Goal: Find specific page/section: Find specific page/section

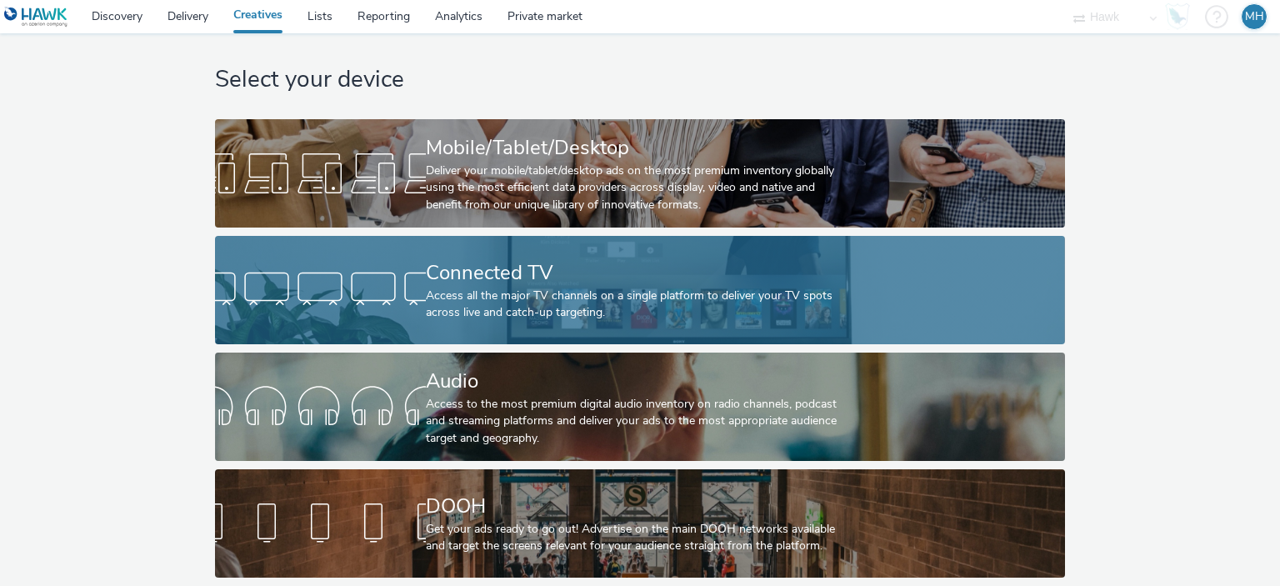
scroll to position [28, 0]
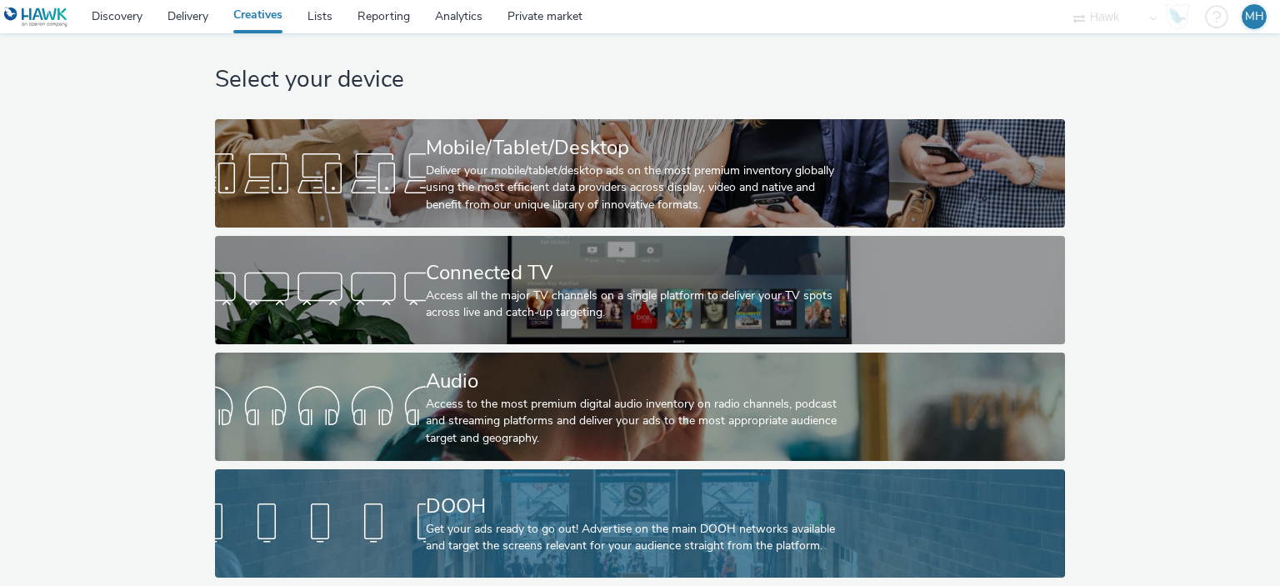
click at [513, 492] on div "DOOH" at bounding box center [637, 506] width 422 height 29
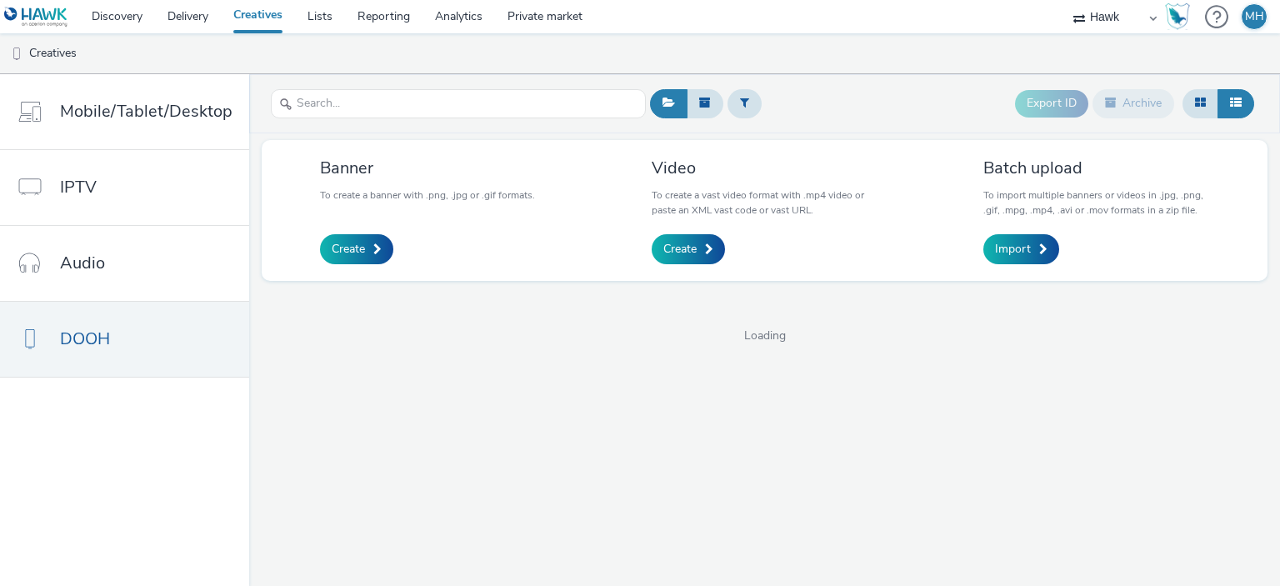
click at [428, 87] on div at bounding box center [458, 103] width 375 height 41
click at [428, 93] on input "text" at bounding box center [458, 103] width 375 height 29
type input "visa"
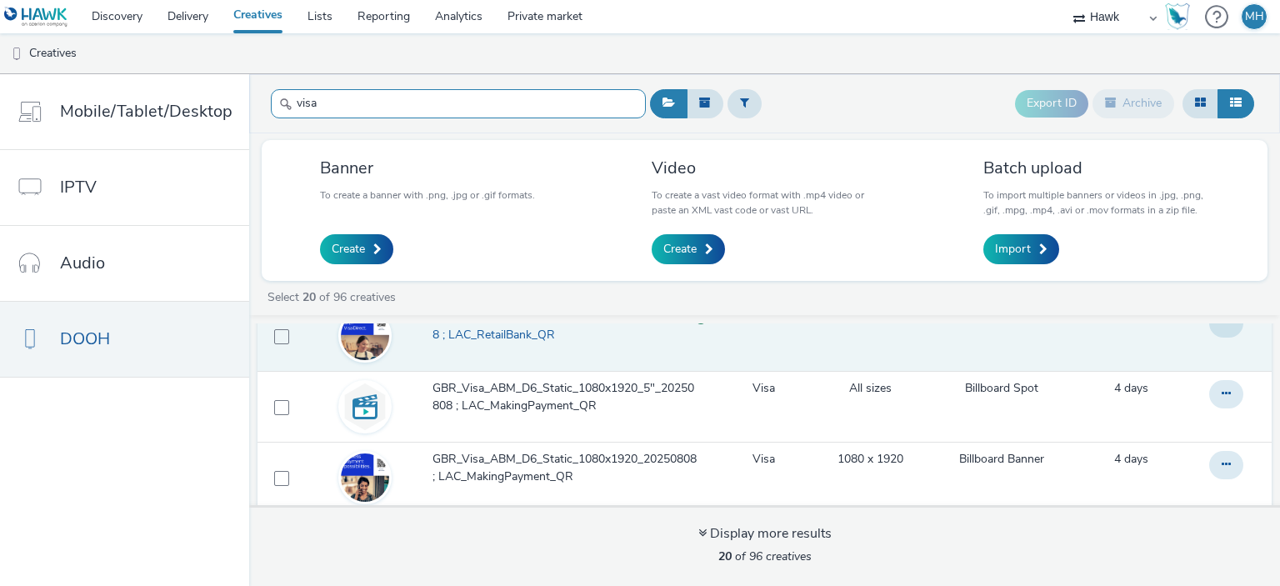
scroll to position [153, 0]
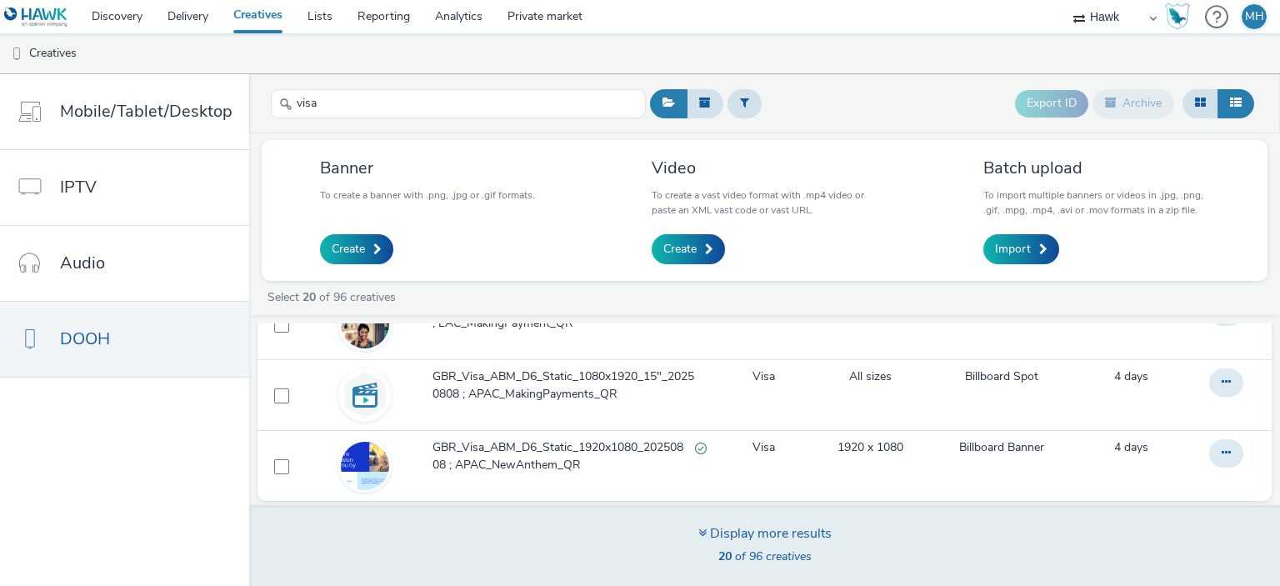
click at [760, 549] on span "20 of 96 creatives" at bounding box center [764, 556] width 93 height 16
click at [774, 528] on div "Display more results" at bounding box center [764, 533] width 133 height 19
click at [777, 532] on div "Display more results" at bounding box center [764, 533] width 133 height 19
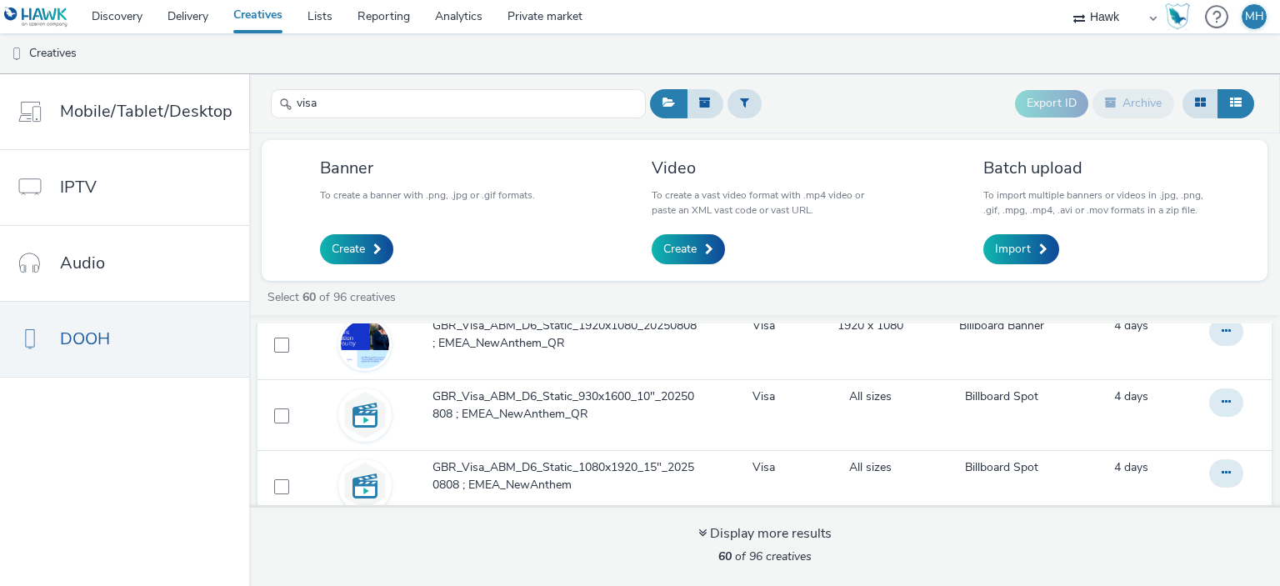
scroll to position [3955, 0]
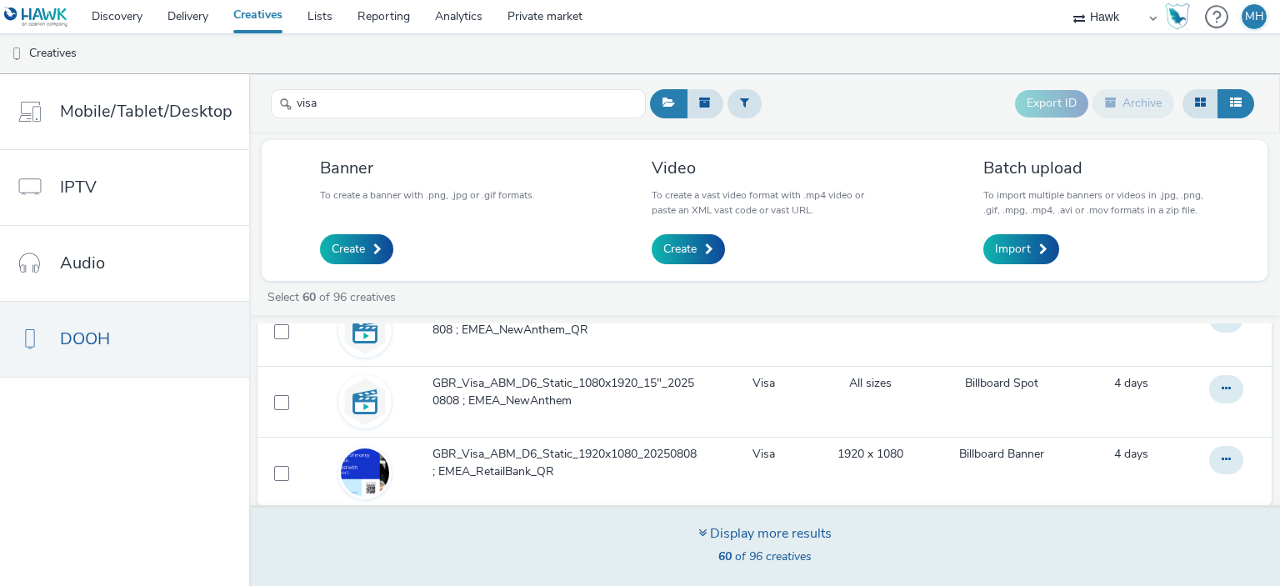
click at [770, 539] on div "Display more results" at bounding box center [764, 533] width 133 height 19
click at [764, 529] on div "Display more results" at bounding box center [764, 533] width 133 height 19
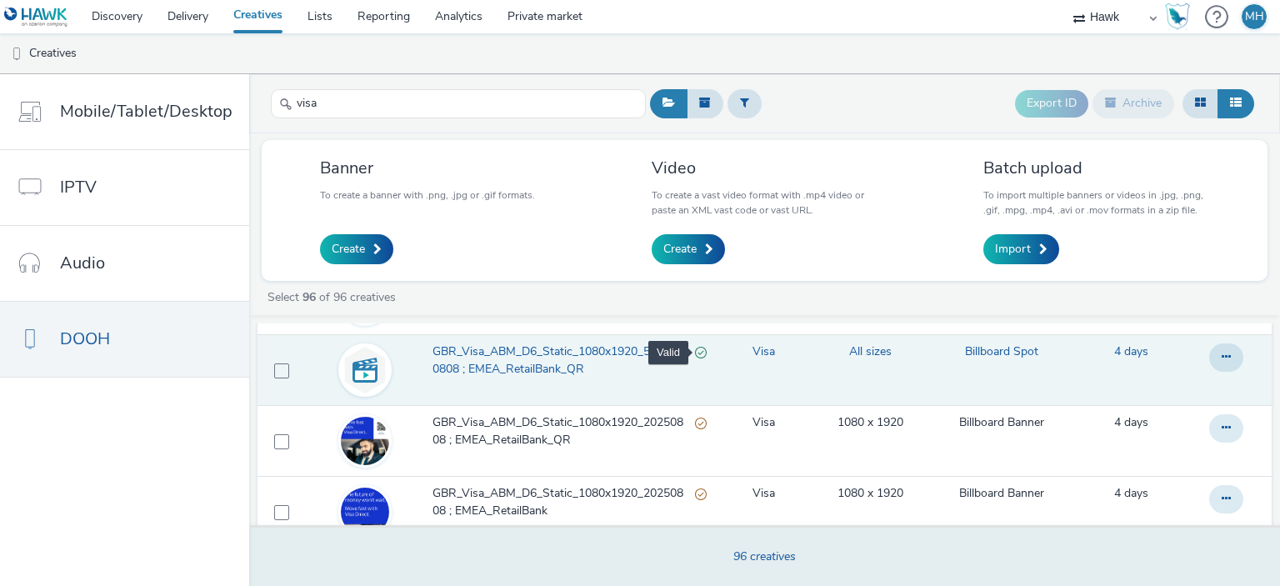
scroll to position [3167, 0]
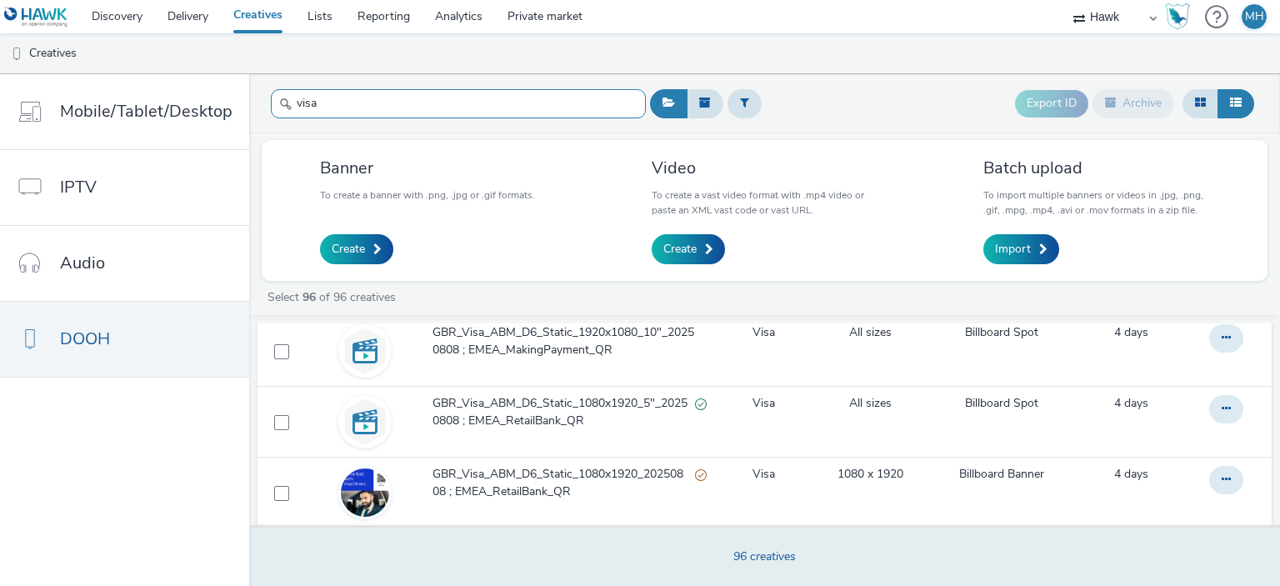
drag, startPoint x: 353, startPoint y: 104, endPoint x: 302, endPoint y: 113, distance: 51.7
click at [288, 104] on input "visa" at bounding box center [458, 103] width 375 height 29
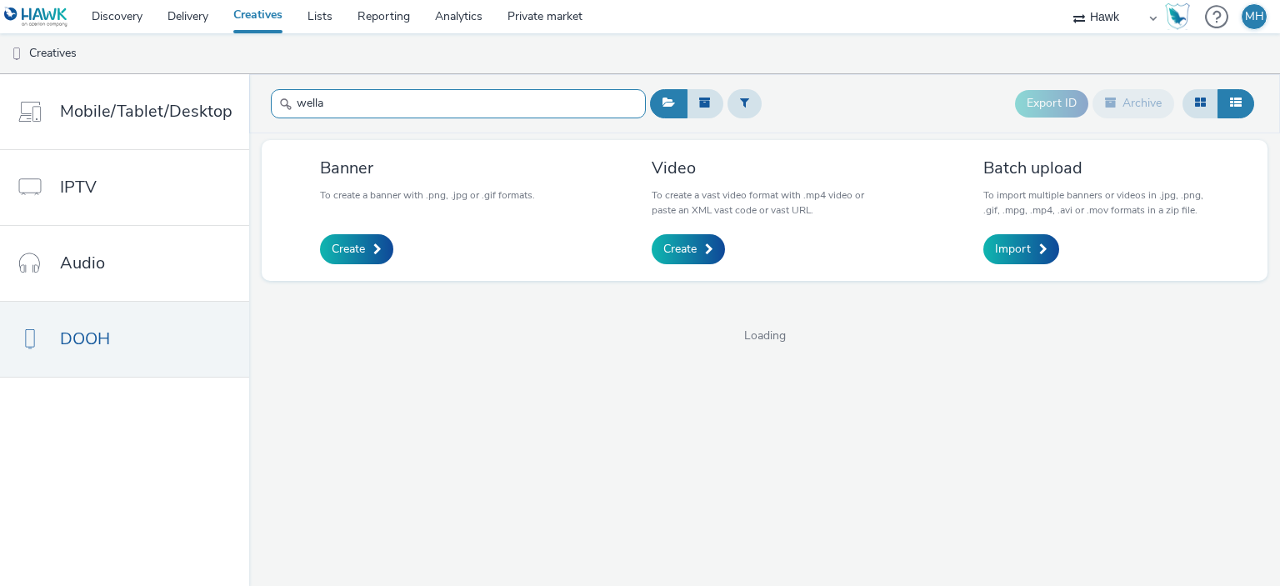
type input "wella"
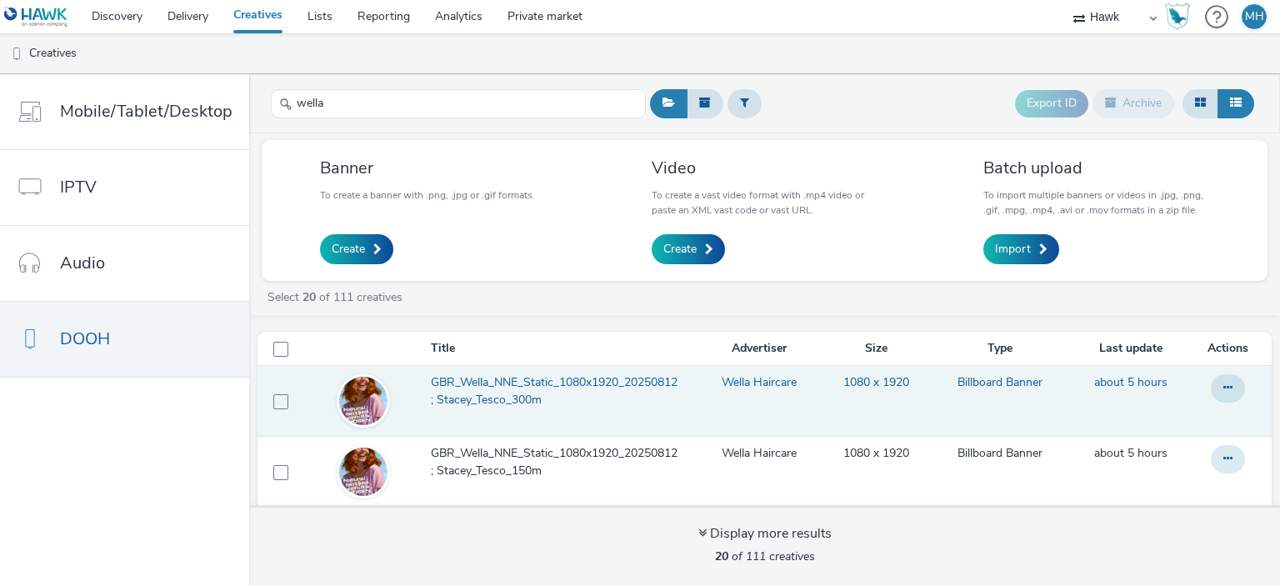
drag, startPoint x: 483, startPoint y: 356, endPoint x: 490, endPoint y: 376, distance: 21.1
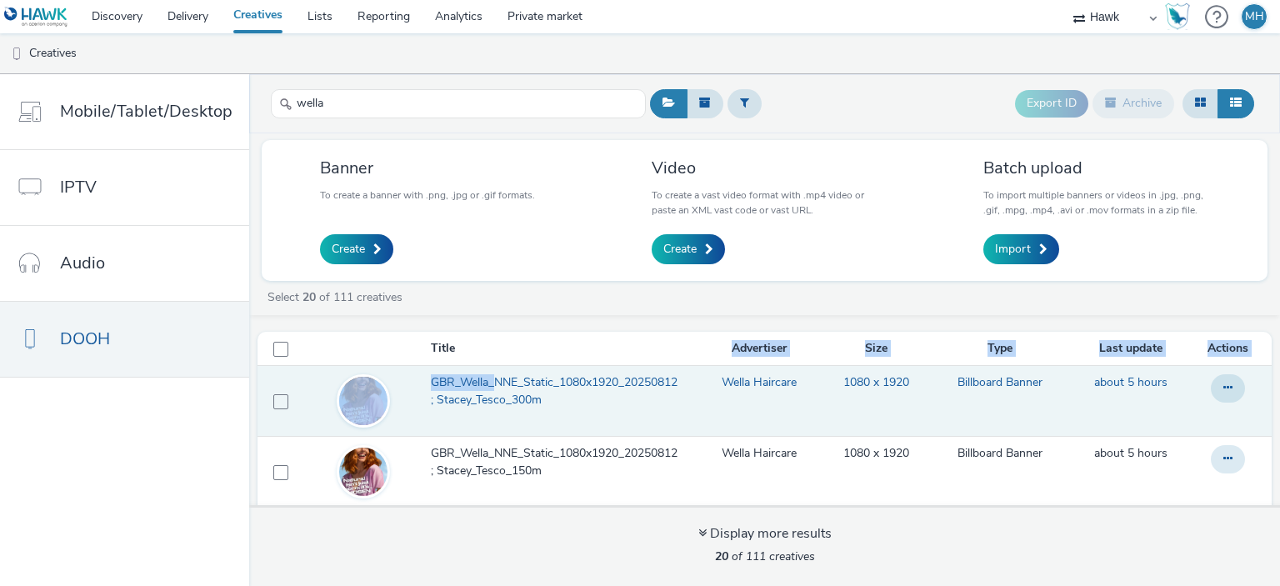
click at [498, 402] on span "GBR_Wella_NNE_Static_1080x1920_20250812 ; Stacey_Tesco_300m" at bounding box center [560, 391] width 258 height 34
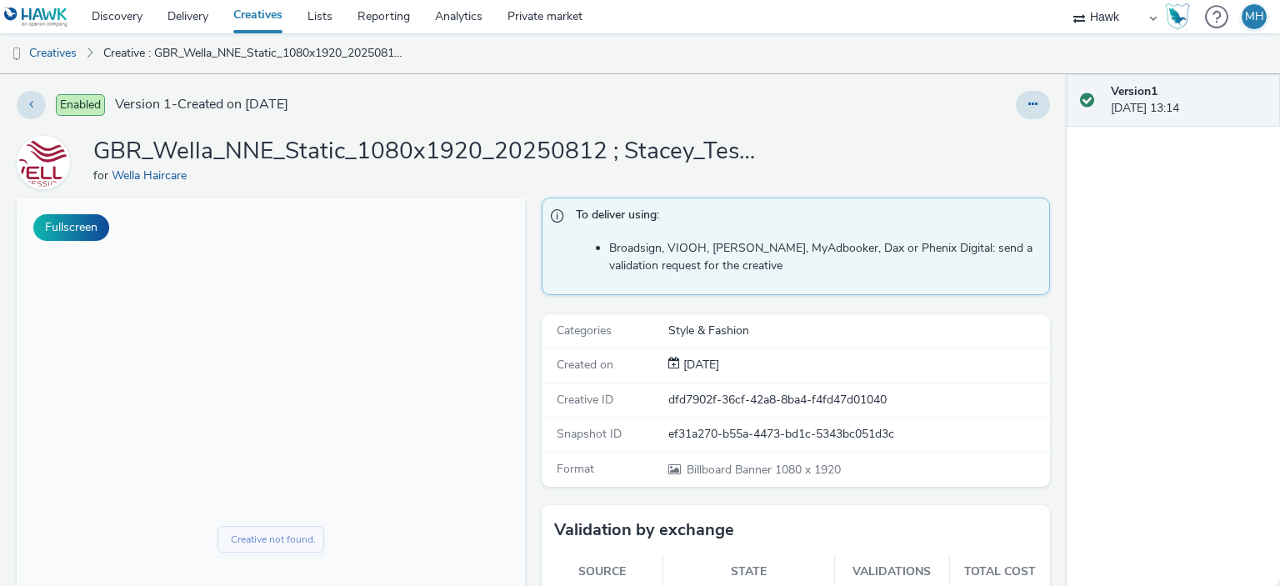
scroll to position [333, 0]
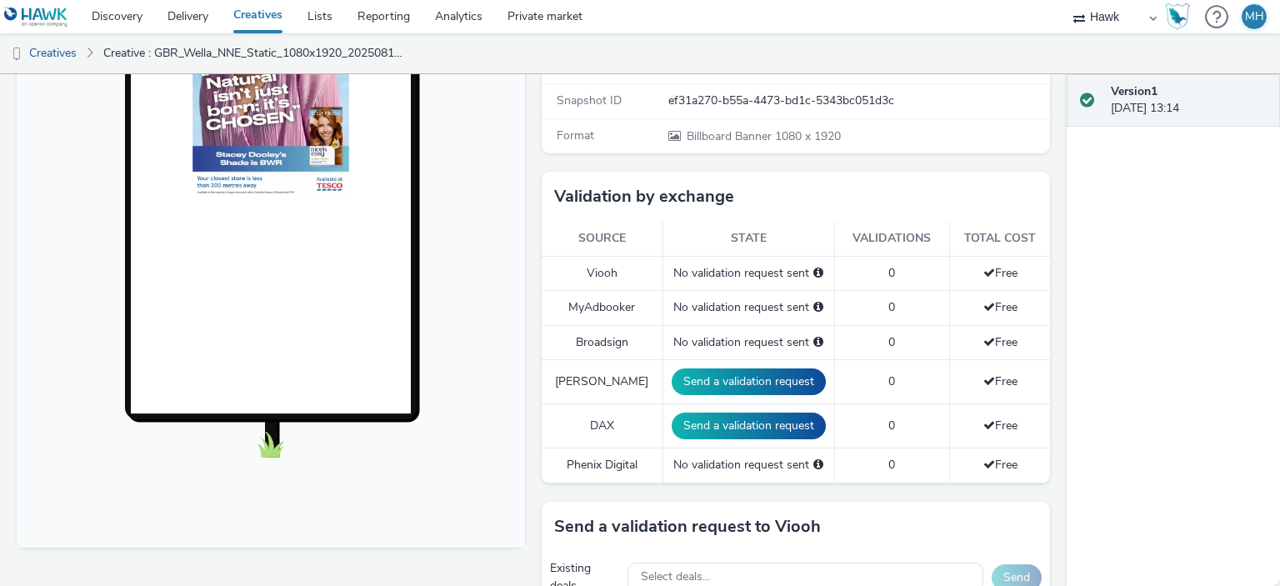
click at [721, 337] on div "No validation request sent" at bounding box center [749, 342] width 154 height 17
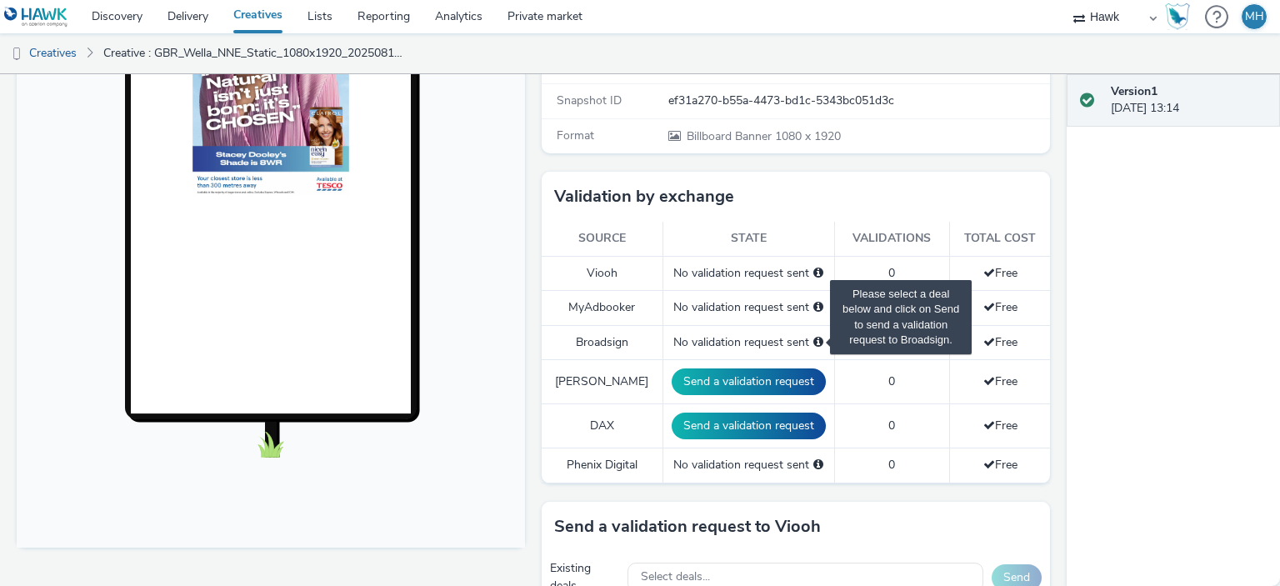
click at [813, 339] on span "Please select a deal below and click on Send to send a validation request to Br…" at bounding box center [818, 342] width 10 height 12
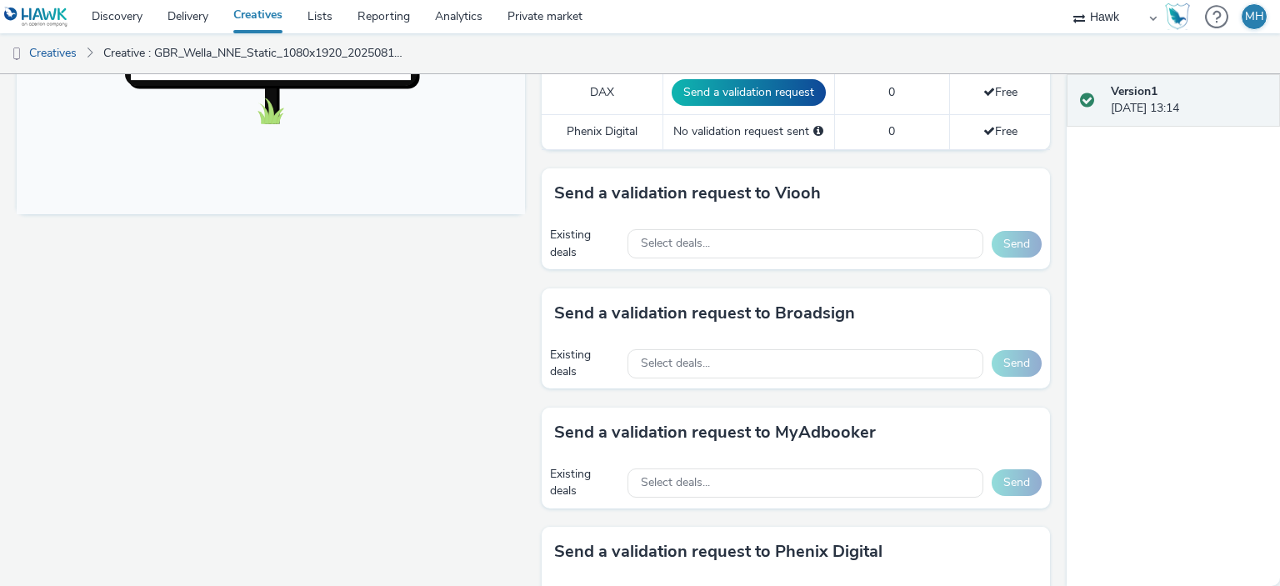
scroll to position [819, 0]
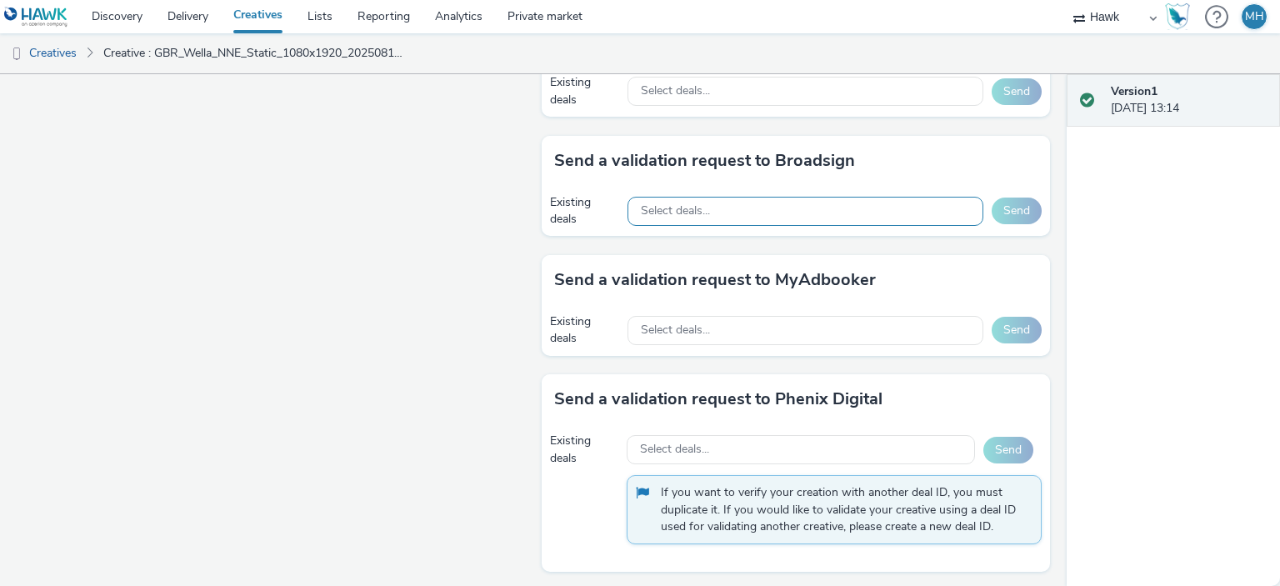
click at [681, 216] on div "Select deals..." at bounding box center [806, 211] width 356 height 29
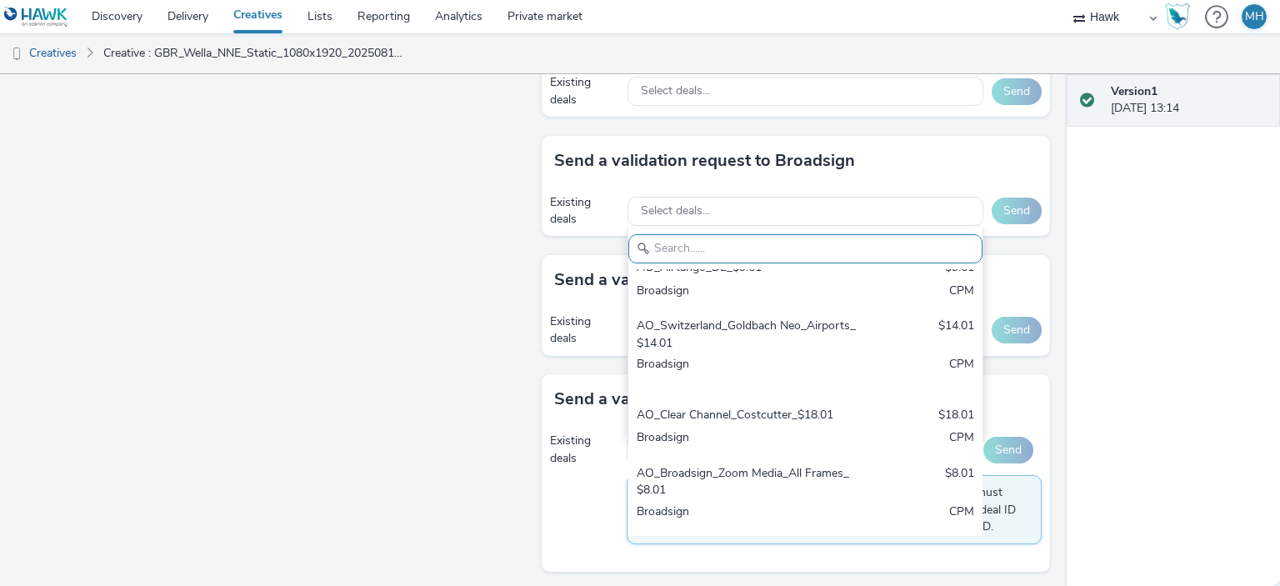
scroll to position [0, 0]
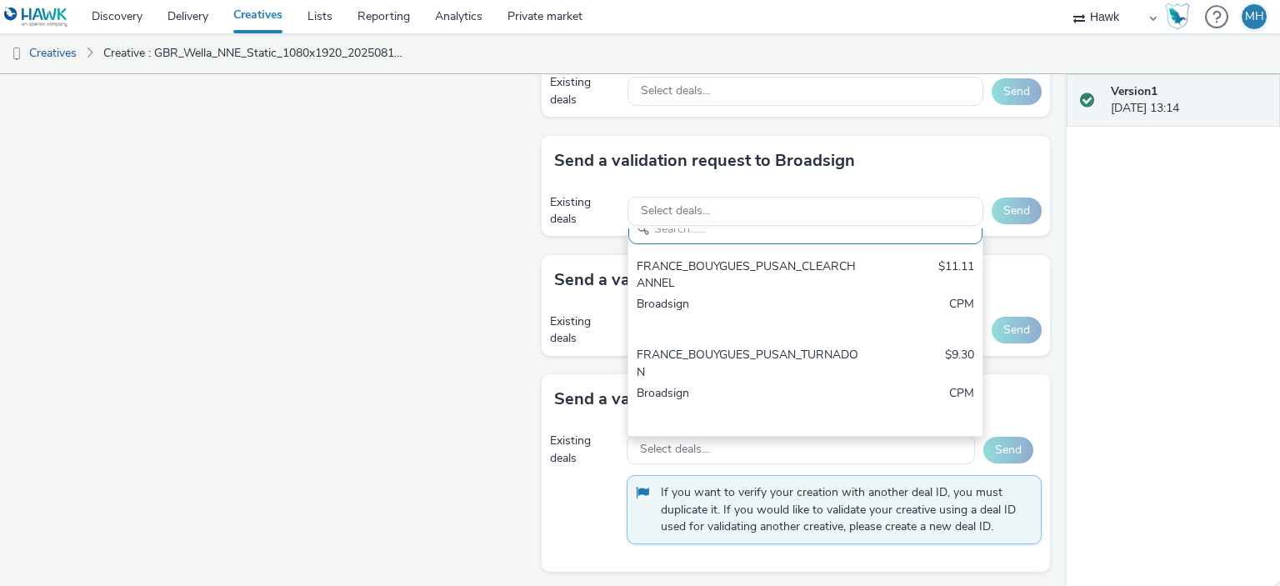
click at [1246, 263] on div "Version 1 12 August 2025, 13:14" at bounding box center [1173, 330] width 213 height 512
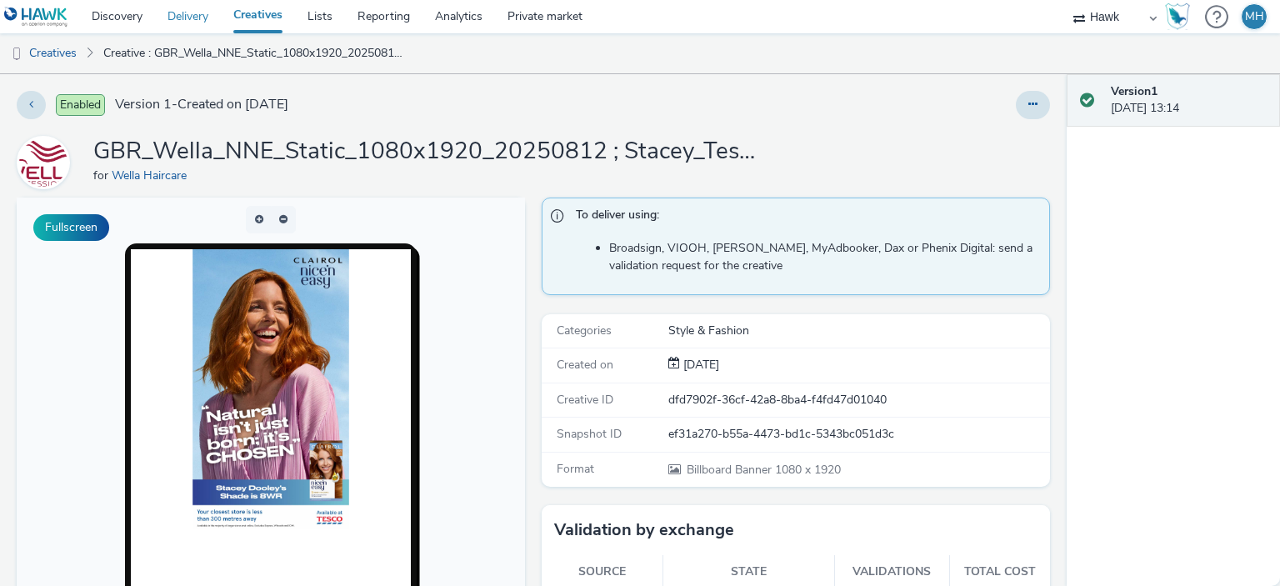
click at [187, 19] on link "Delivery" at bounding box center [188, 16] width 66 height 33
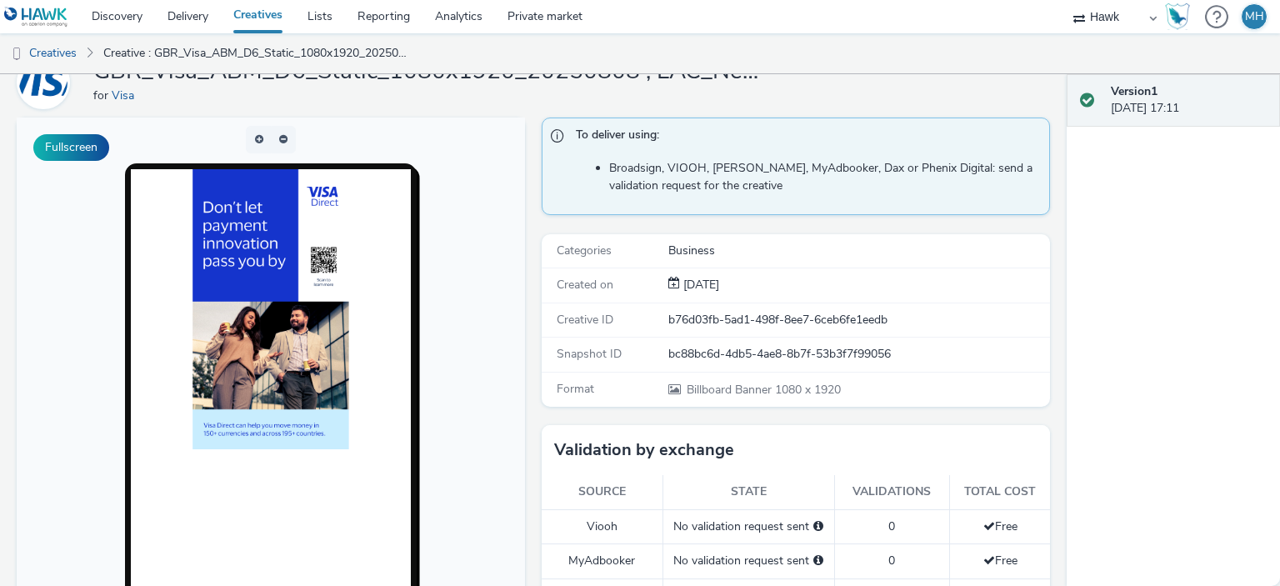
scroll to position [69, 0]
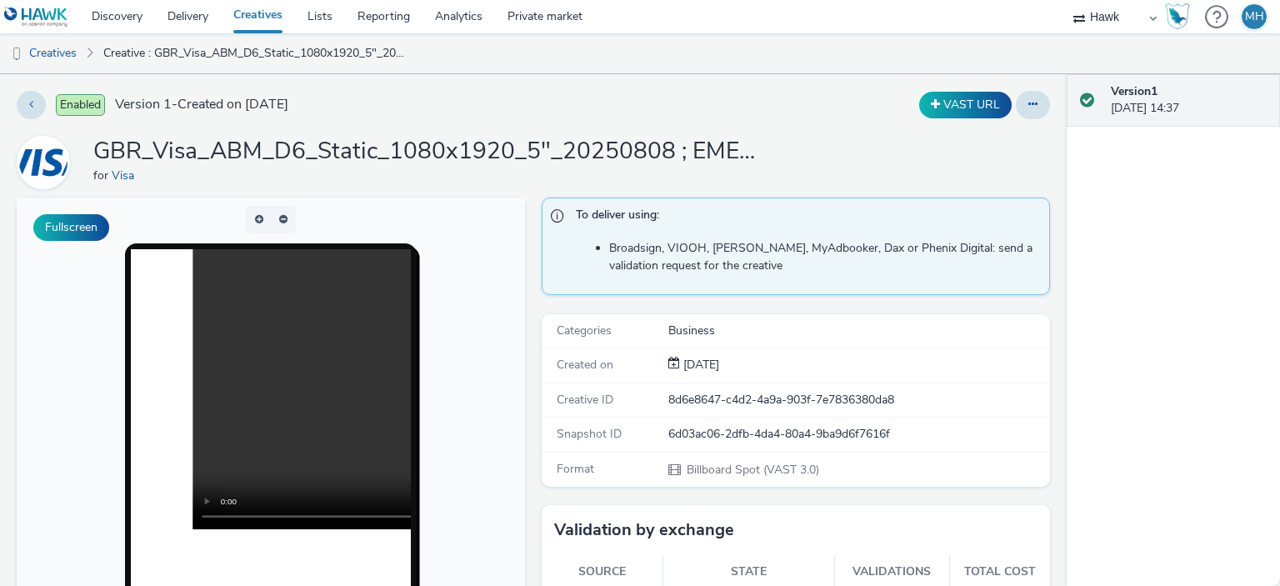
scroll to position [250, 0]
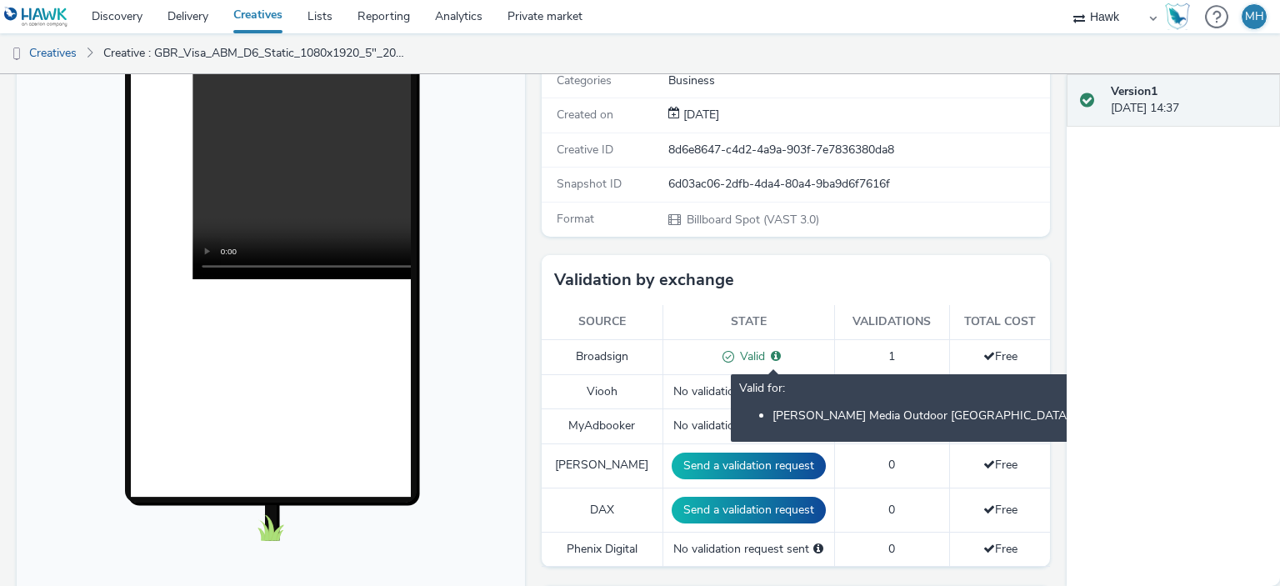
click at [771, 356] on icon at bounding box center [776, 356] width 10 height 12
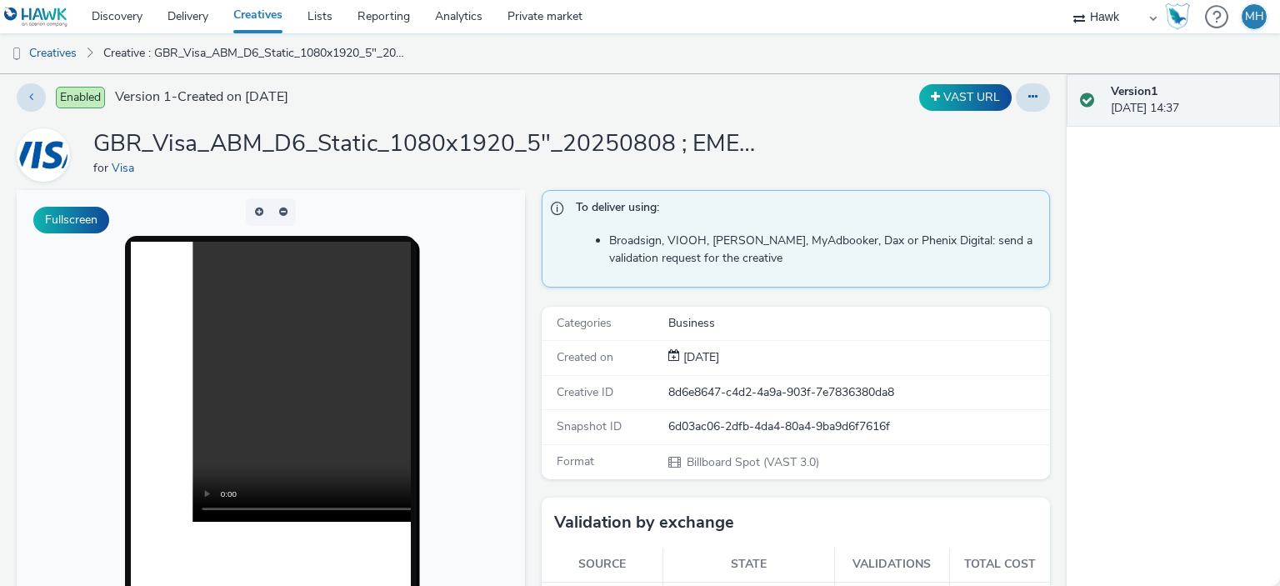
scroll to position [0, 0]
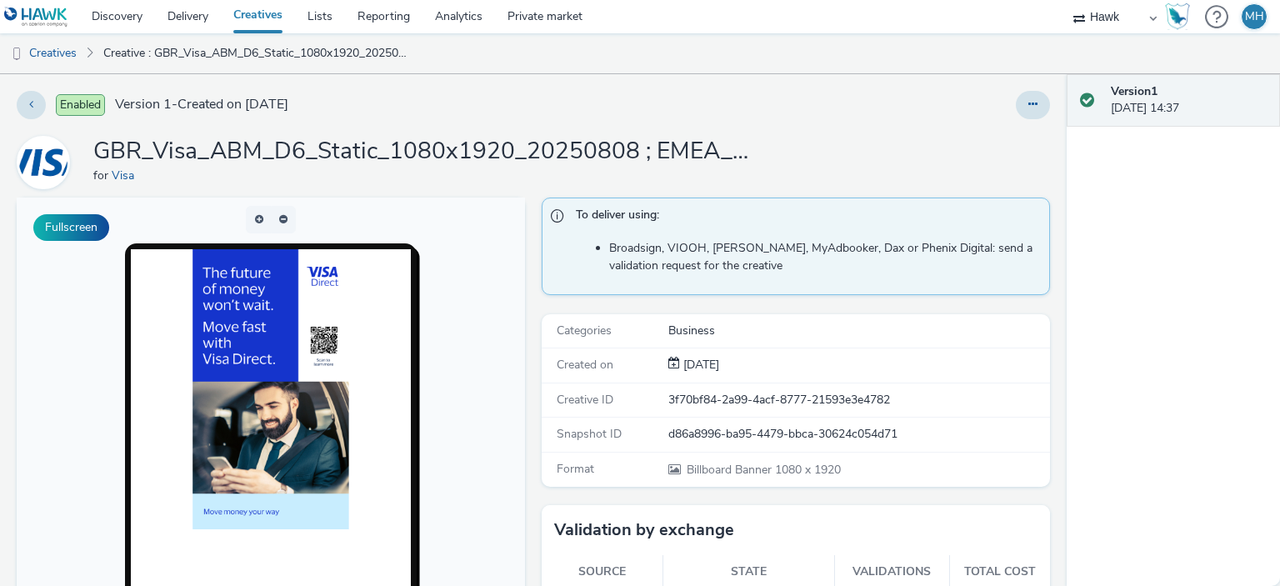
click at [738, 151] on h1 "GBR_Visa_ABM_D6_Static_1080x1920_20250808 ; EMEA_RetailBank_QR" at bounding box center [426, 152] width 667 height 32
drag, startPoint x: 741, startPoint y: 142, endPoint x: 732, endPoint y: 154, distance: 15.5
click at [741, 143] on h1 "GBR_Visa_ABM_D6_Static_1080x1920_20250808 ; EMEA_RetailBank_QR" at bounding box center [426, 152] width 667 height 32
click at [732, 155] on h1 "GBR_Visa_ABM_D6_Static_1080x1920_20250808 ; EMEA_RetailBank_QR" at bounding box center [426, 152] width 667 height 32
click at [732, 154] on h1 "GBR_Visa_ABM_D6_Static_1080x1920_20250808 ; EMEA_RetailBank_QR" at bounding box center [426, 152] width 667 height 32
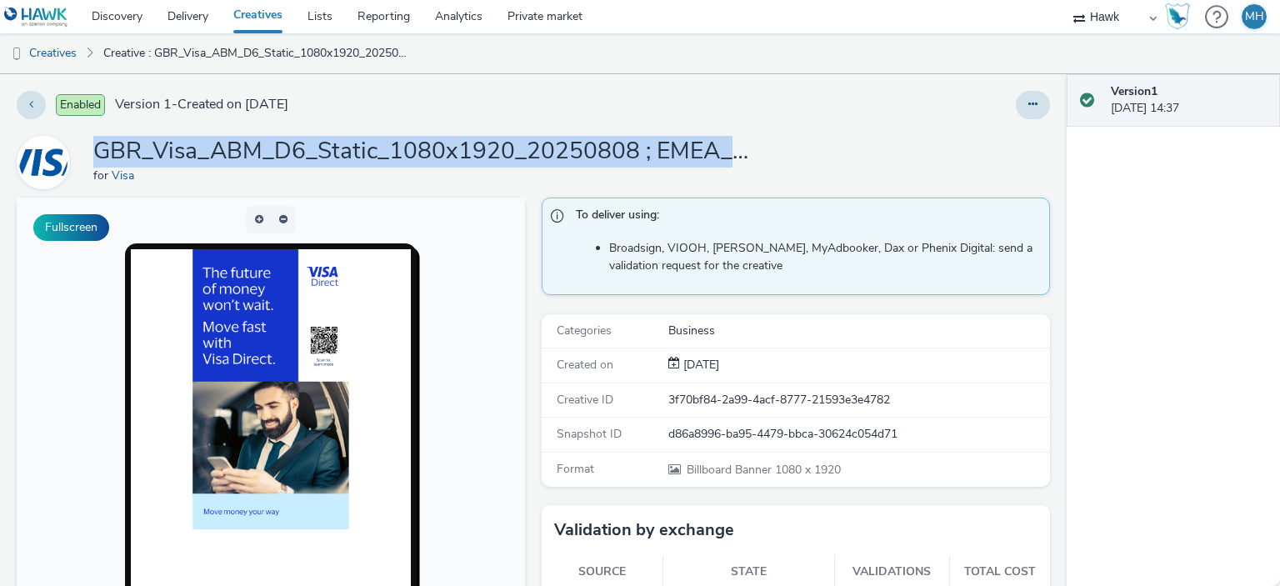
click at [732, 154] on h1 "GBR_Visa_ABM_D6_Static_1080x1920_20250808 ; EMEA_RetailBank_QR" at bounding box center [426, 152] width 667 height 32
click at [753, 158] on h1 "GBR_Visa_ABM_D6_Static_1080x1920_20250808 ; EMEA_RetailBank_QR" at bounding box center [426, 152] width 667 height 32
click at [743, 144] on h1 "GBR_Visa_ABM_D6_Static_1080x1920_20250808 ; EMEA_RetailBank_QR" at bounding box center [426, 152] width 667 height 32
